Goal: Navigation & Orientation: Understand site structure

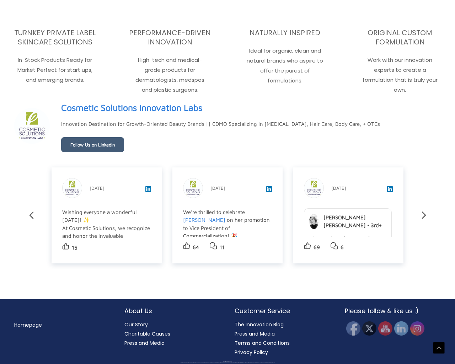
scroll to position [1320, 0]
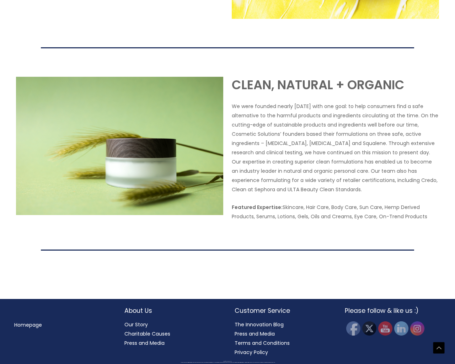
scroll to position [1533, 0]
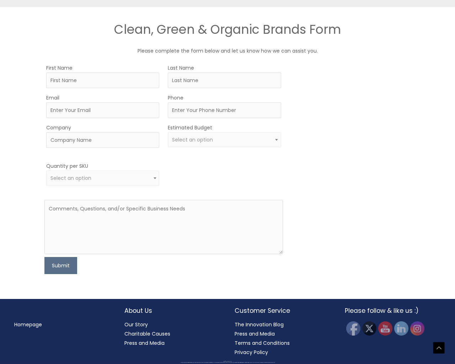
scroll to position [639, 0]
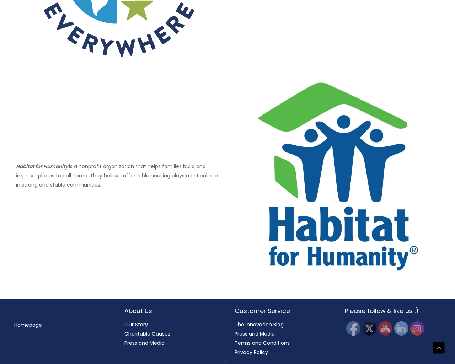
scroll to position [624, 0]
